Goal: Task Accomplishment & Management: Complete application form

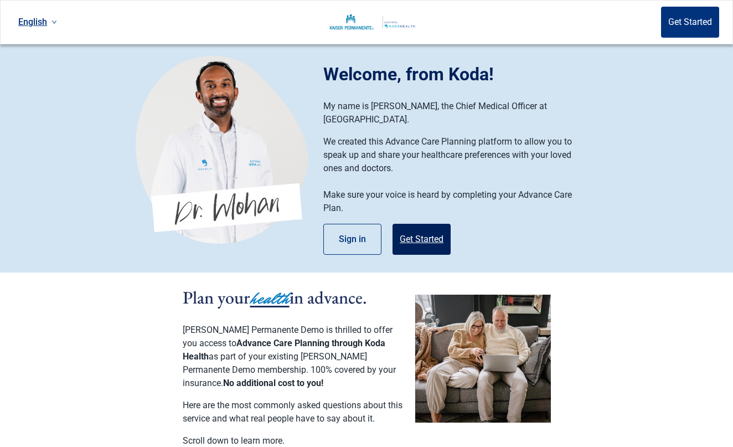
click at [424, 228] on button "Get Started" at bounding box center [422, 239] width 58 height 31
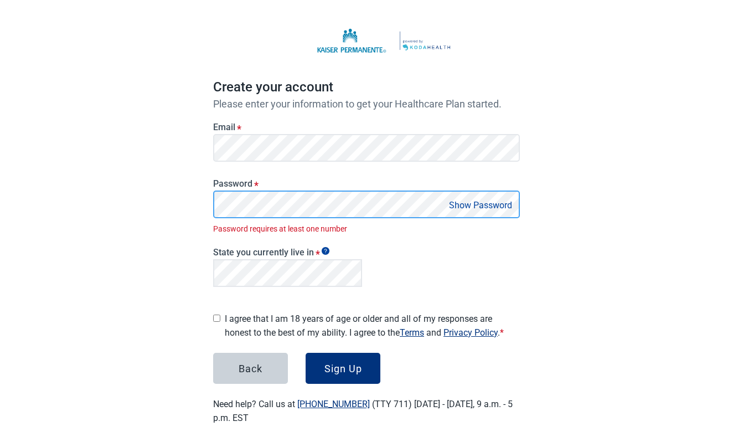
scroll to position [27, 0]
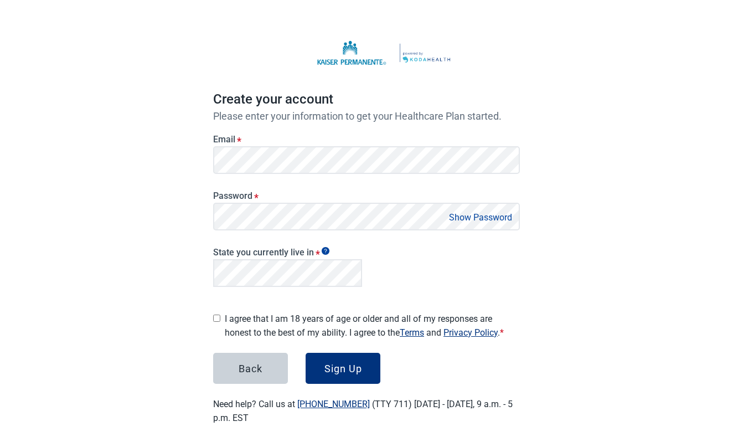
click at [489, 220] on button "Show Password" at bounding box center [481, 217] width 70 height 15
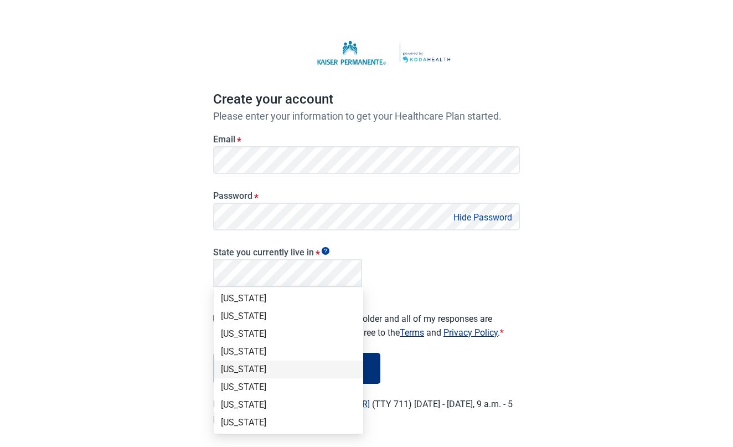
click at [278, 367] on div "[US_STATE]" at bounding box center [289, 369] width 136 height 12
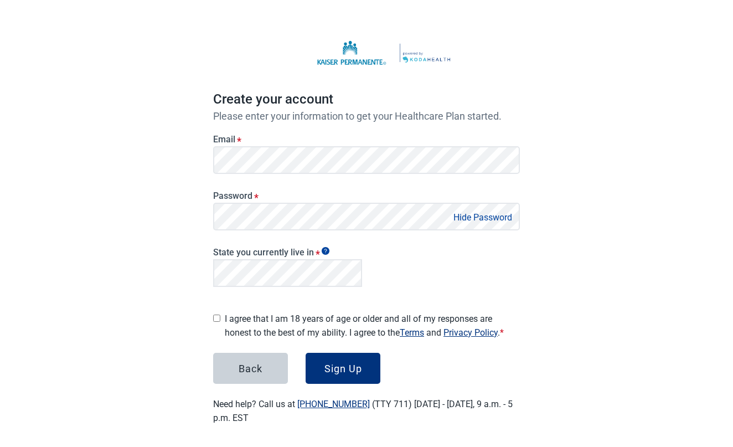
click at [219, 316] on input "I agree that I am 18 years of age or older and all of my responses are honest t…" at bounding box center [216, 318] width 7 height 7
checkbox input "true"
click at [336, 365] on div "Sign Up" at bounding box center [344, 368] width 38 height 11
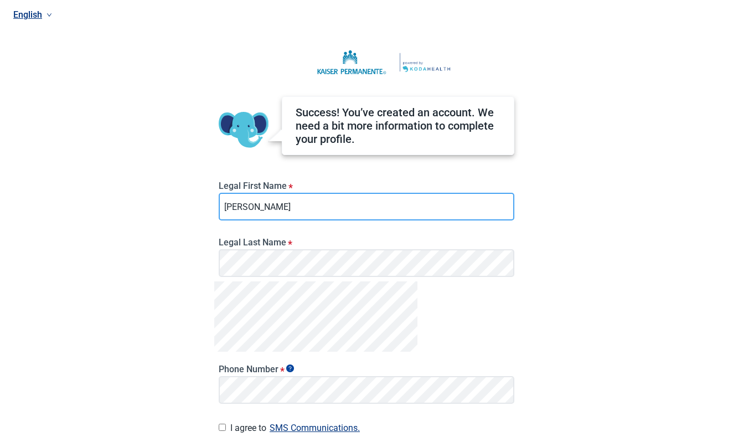
type input "[PERSON_NAME]"
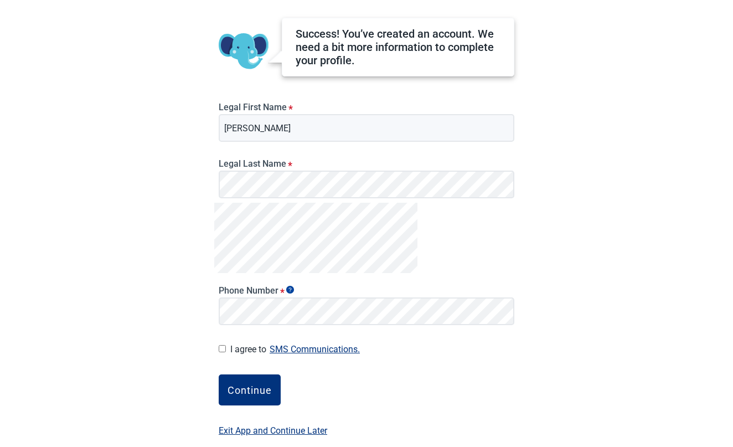
scroll to position [92, 0]
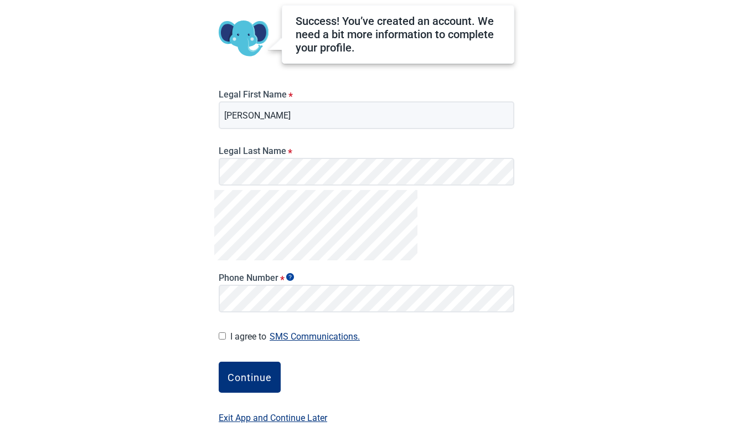
click at [221, 338] on input "I agree to SMS Communications." at bounding box center [222, 335] width 7 height 7
checkbox input "true"
click at [236, 376] on div "Continue" at bounding box center [250, 377] width 44 height 11
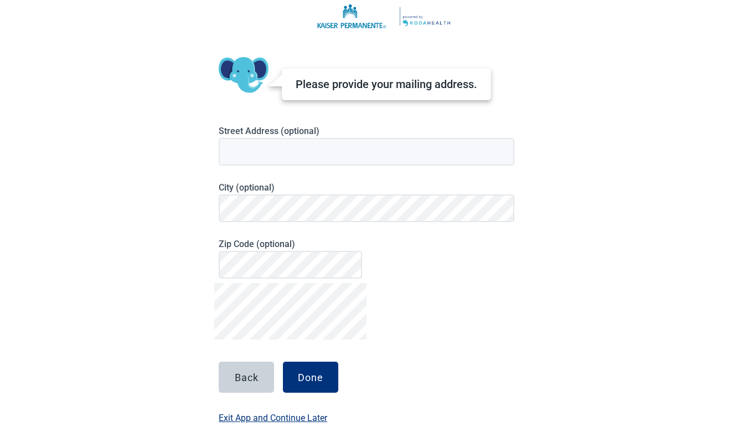
scroll to position [47, 0]
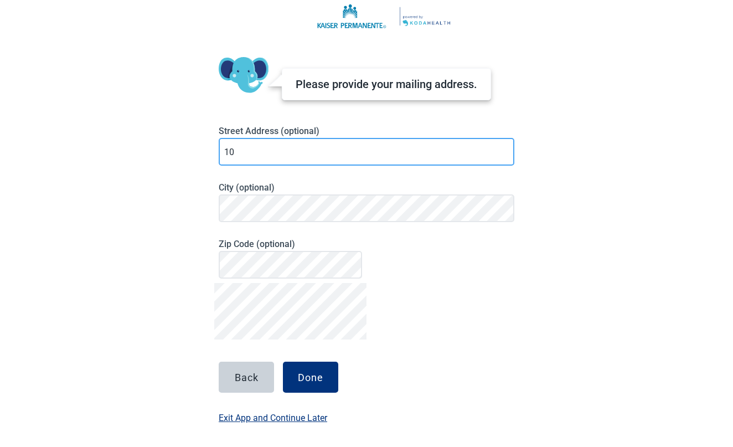
type input "1"
click at [258, 155] on input "[STREET_ADDRESS]" at bounding box center [367, 152] width 296 height 28
type input "[STREET_ADDRESS]"
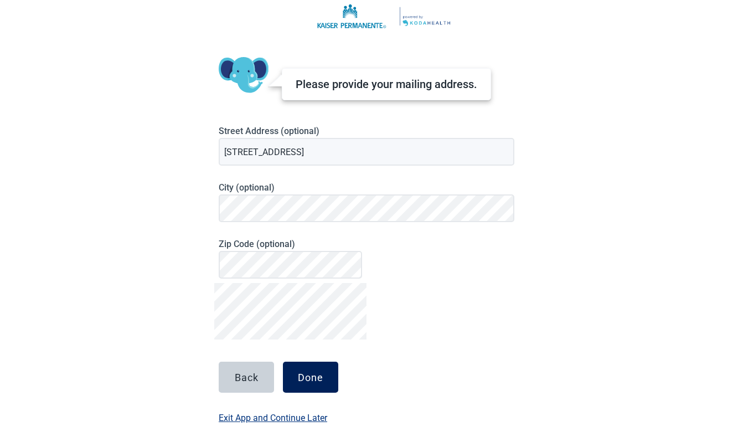
click at [312, 379] on div "Done" at bounding box center [310, 377] width 25 height 11
